Goal: Information Seeking & Learning: Understand process/instructions

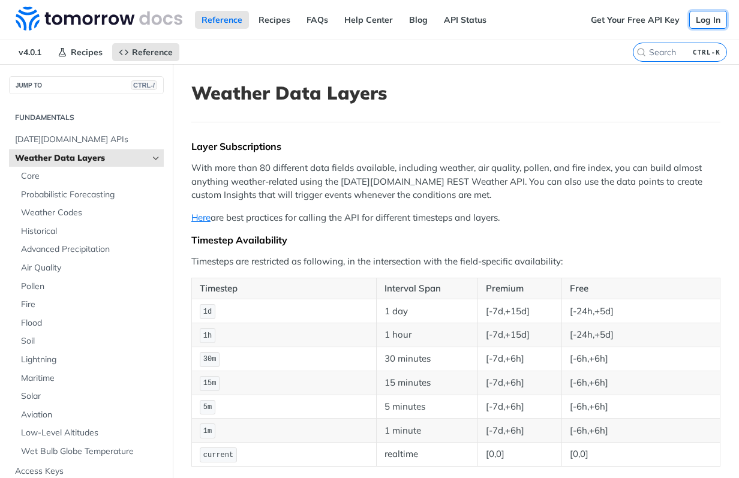
click at [693, 20] on link "Log In" at bounding box center [708, 20] width 38 height 18
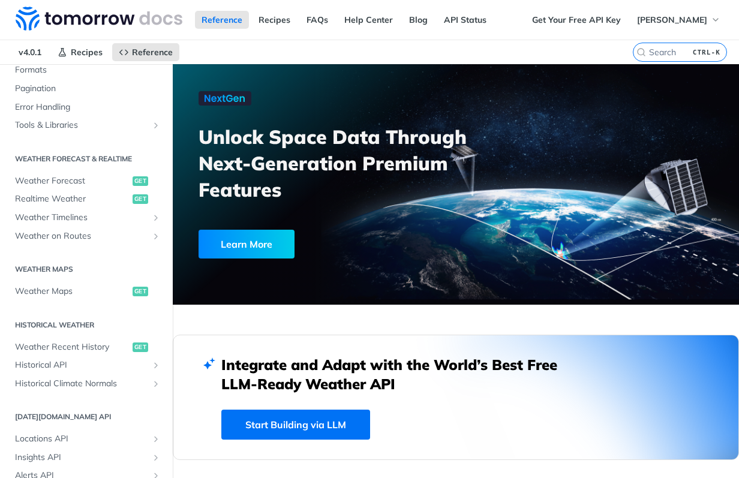
scroll to position [180, 0]
click at [80, 196] on span "Realtime Weather" at bounding box center [72, 198] width 115 height 12
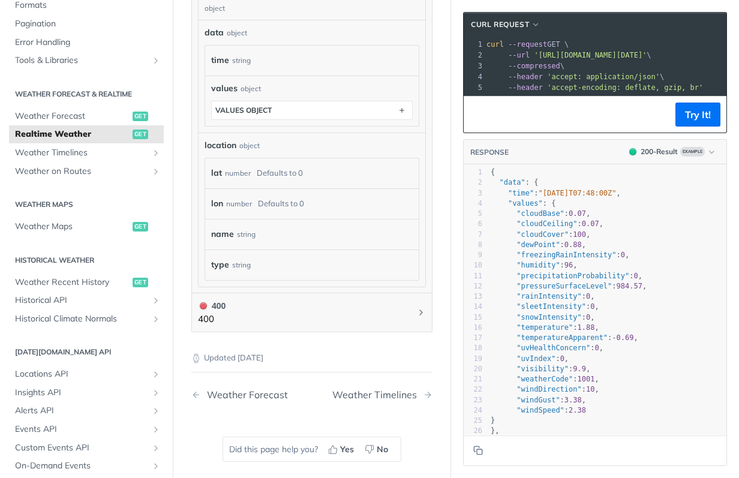
scroll to position [779, 0]
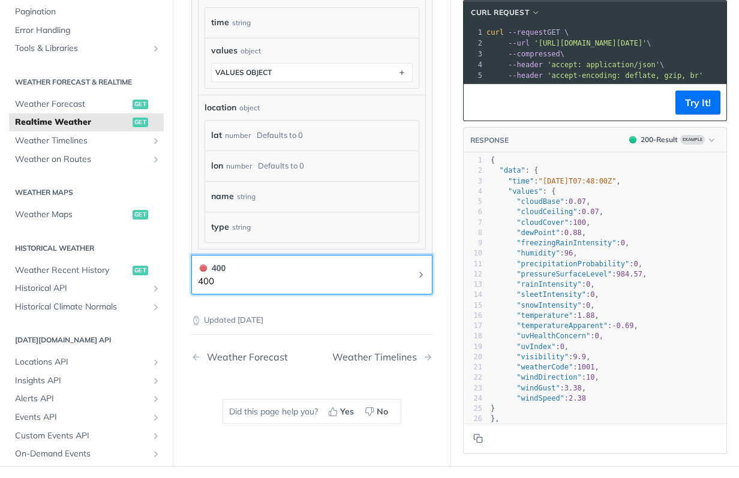
click at [416, 274] on icon "Chevron" at bounding box center [421, 275] width 10 height 10
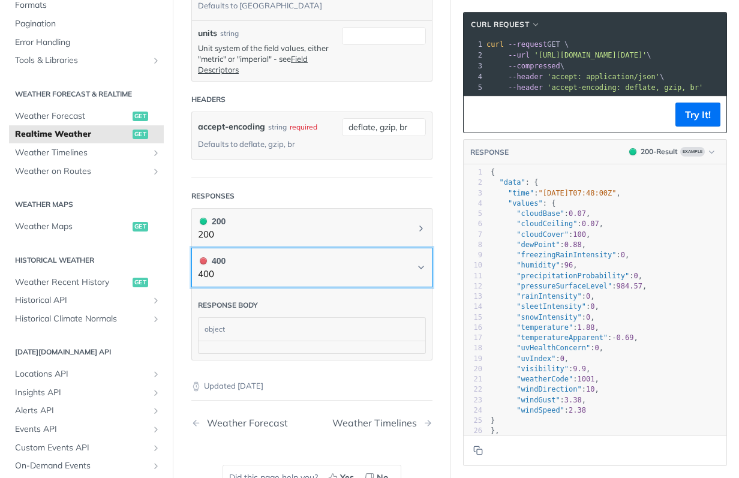
scroll to position [368, 0]
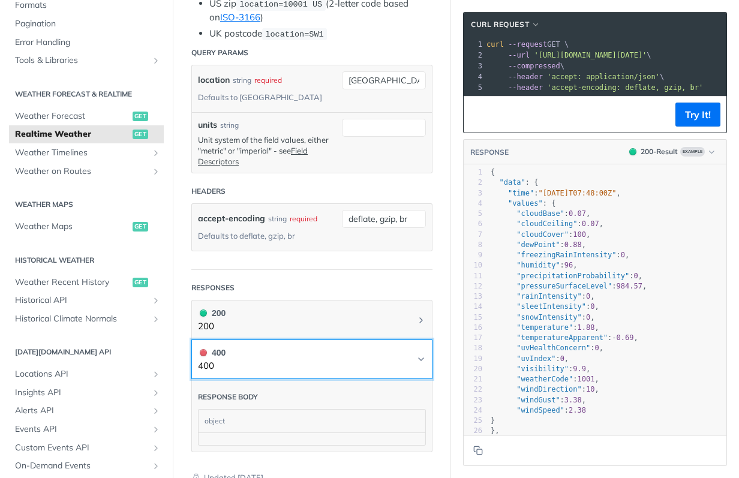
click at [230, 352] on button "400 400" at bounding box center [312, 359] width 228 height 27
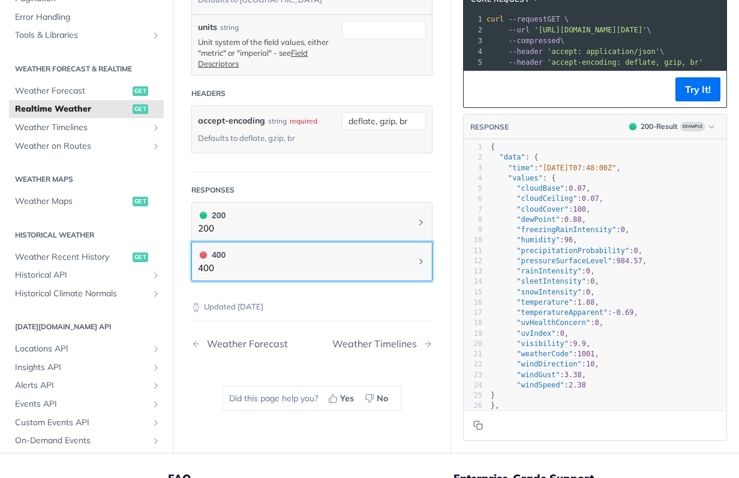
scroll to position [488, 0]
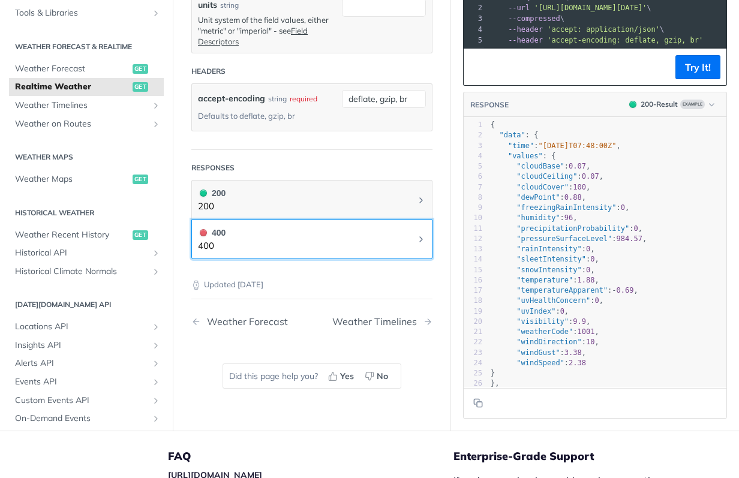
click at [394, 240] on button "400 400" at bounding box center [312, 239] width 228 height 27
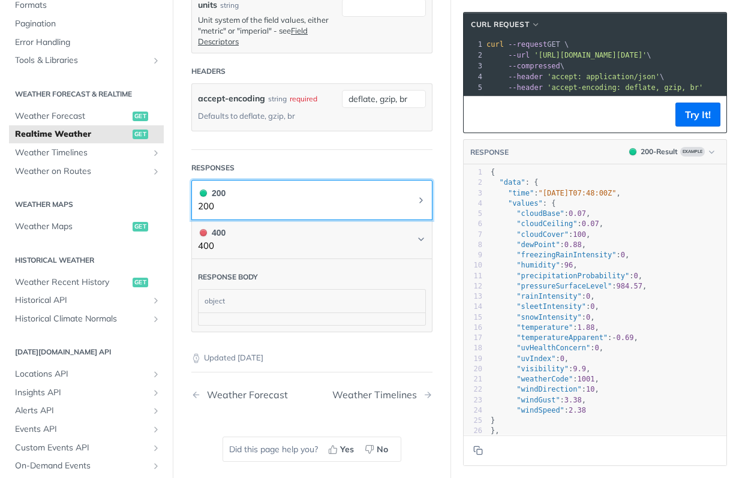
click at [396, 201] on button "200 200" at bounding box center [312, 199] width 228 height 27
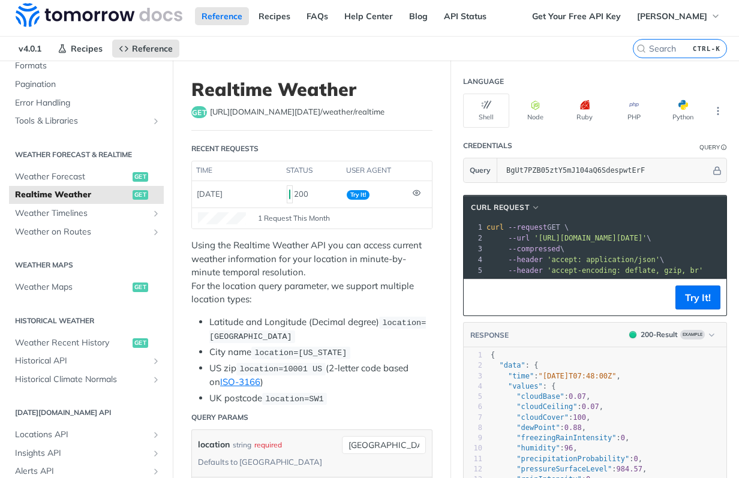
scroll to position [0, 0]
